Goal: Task Accomplishment & Management: Use online tool/utility

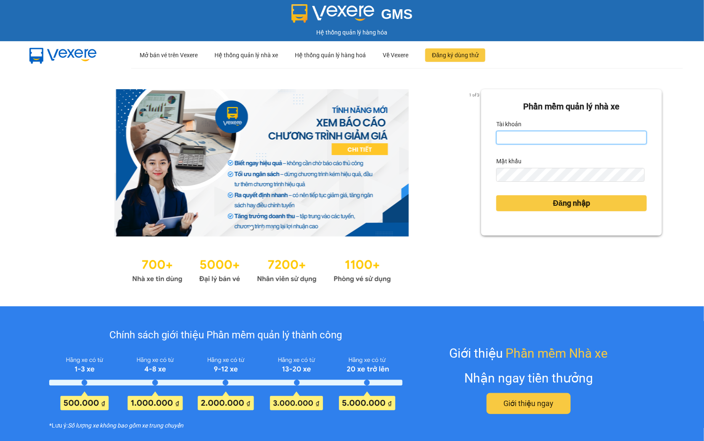
click at [557, 137] on input "Tài khoản" at bounding box center [571, 137] width 151 height 13
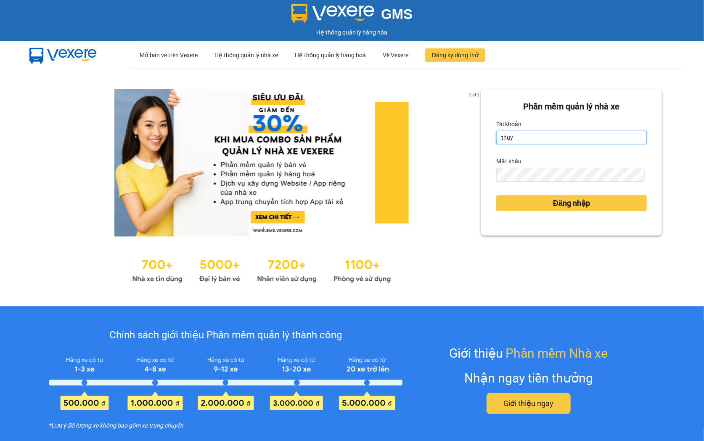
type input "thuyhang.thoidai"
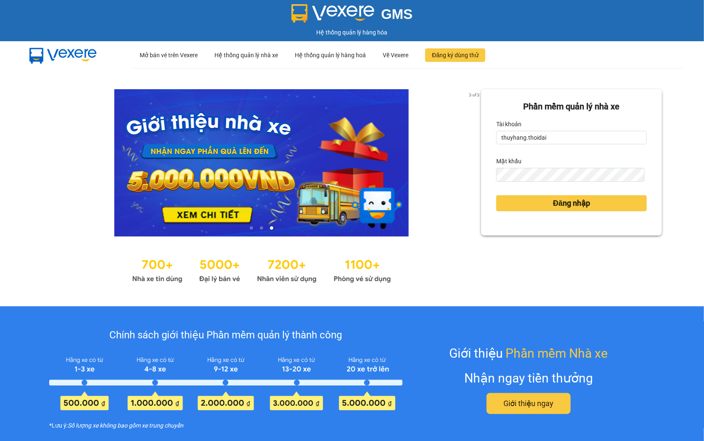
click at [559, 213] on div "Đăng nhập" at bounding box center [571, 203] width 151 height 23
click at [564, 201] on span "Đăng nhập" at bounding box center [571, 203] width 37 height 12
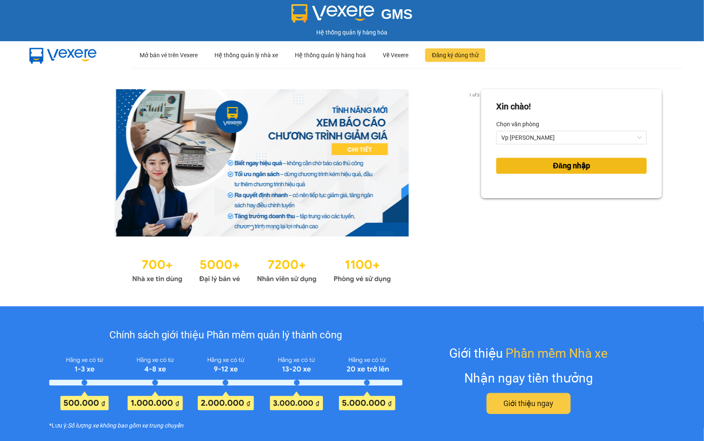
click at [621, 159] on button "Đăng nhập" at bounding box center [571, 166] width 151 height 16
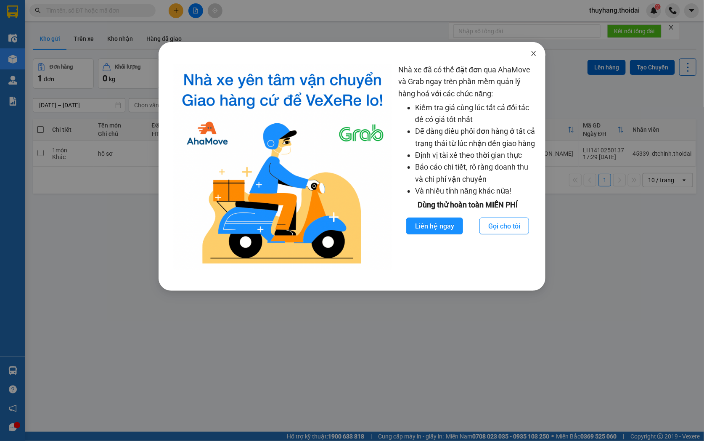
click at [535, 52] on icon "close" at bounding box center [533, 53] width 7 height 7
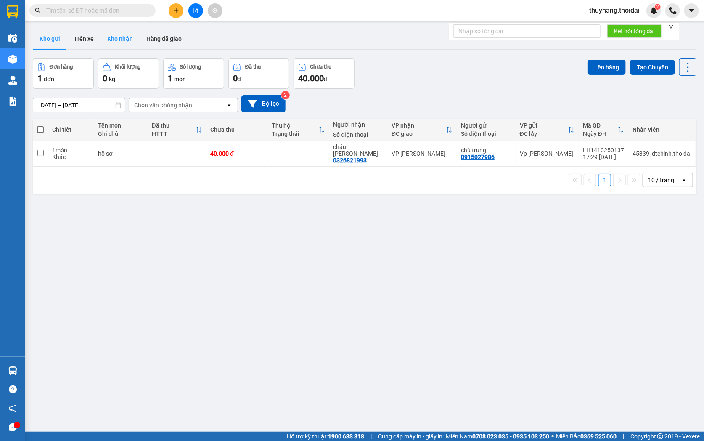
click at [119, 41] on button "Kho nhận" at bounding box center [120, 39] width 39 height 20
